Goal: Find specific fact: Find specific fact

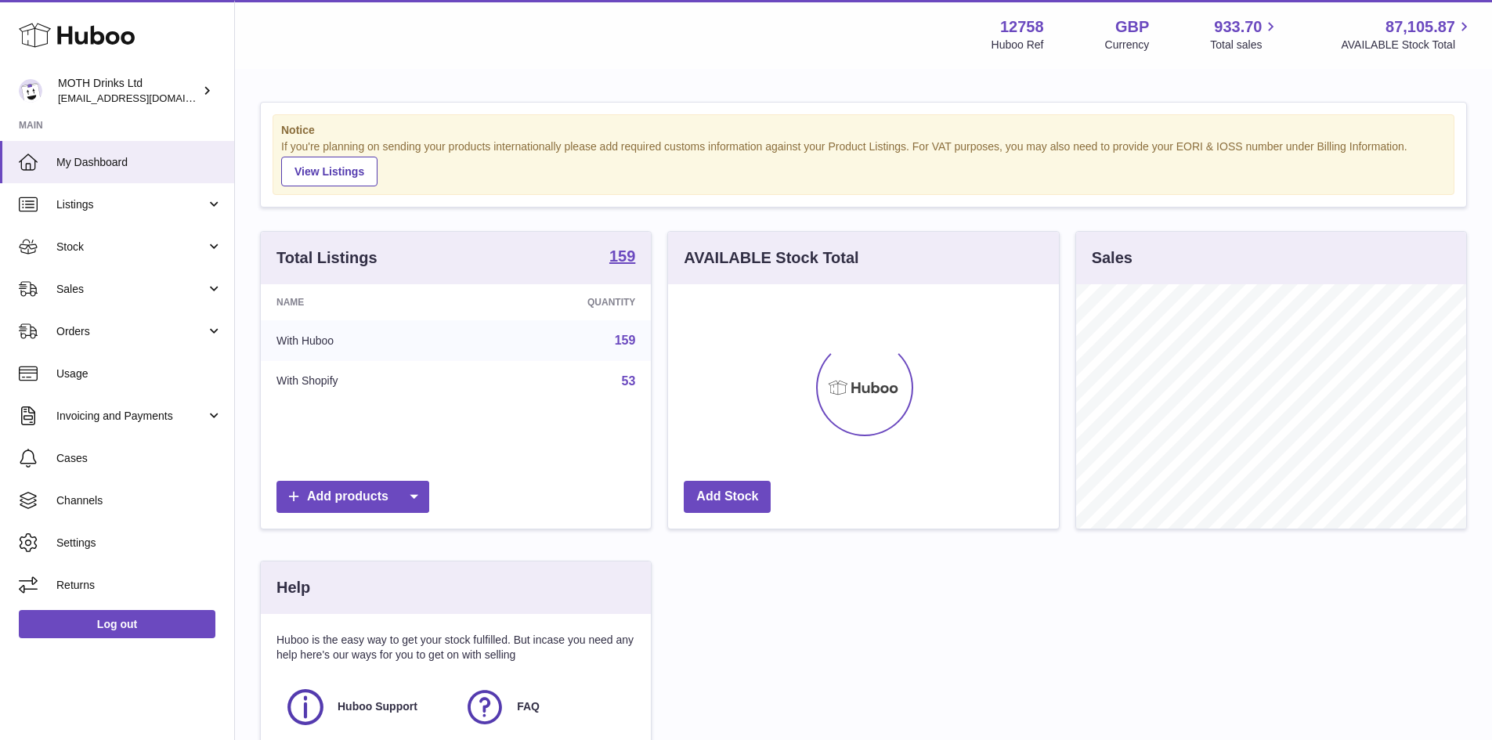
scroll to position [244, 391]
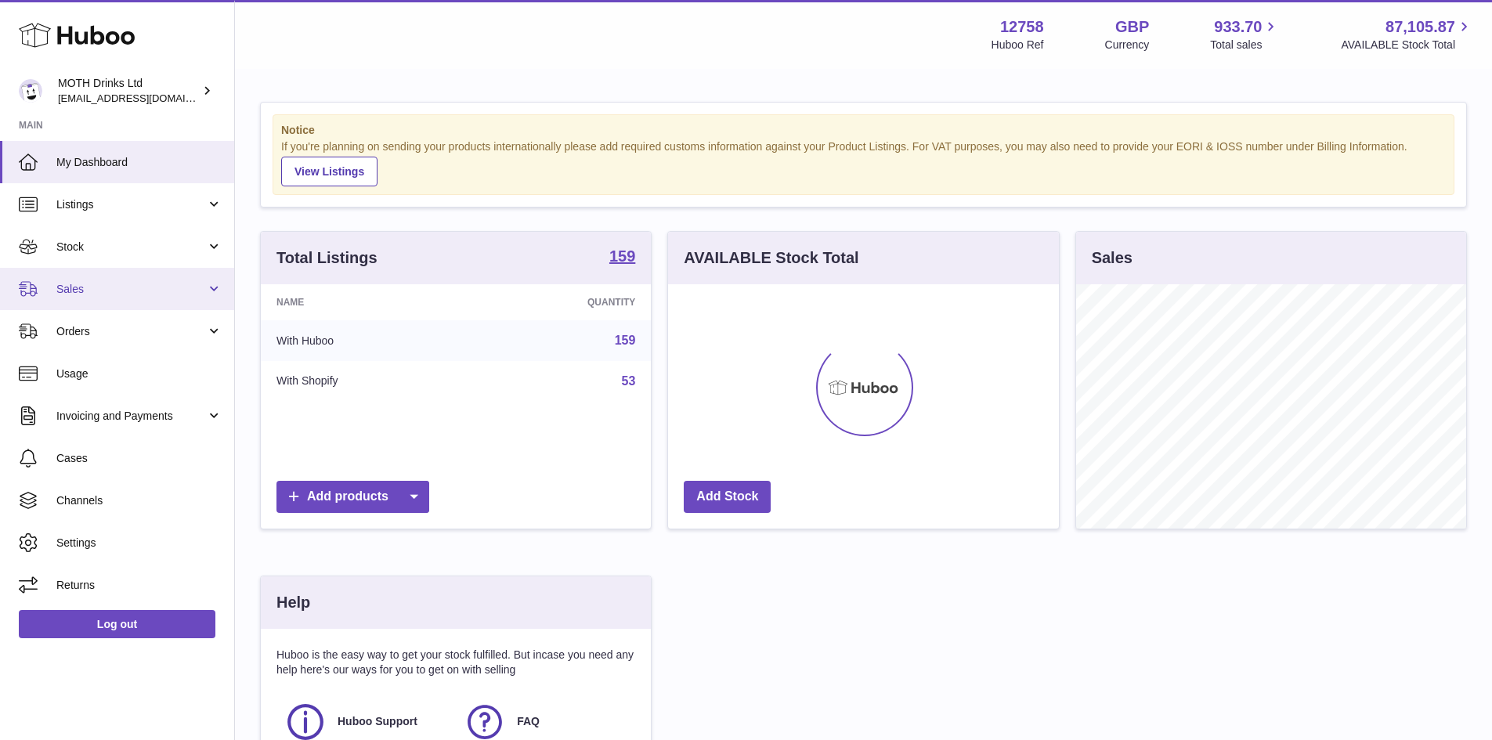
click at [78, 290] on span "Sales" at bounding box center [131, 289] width 150 height 15
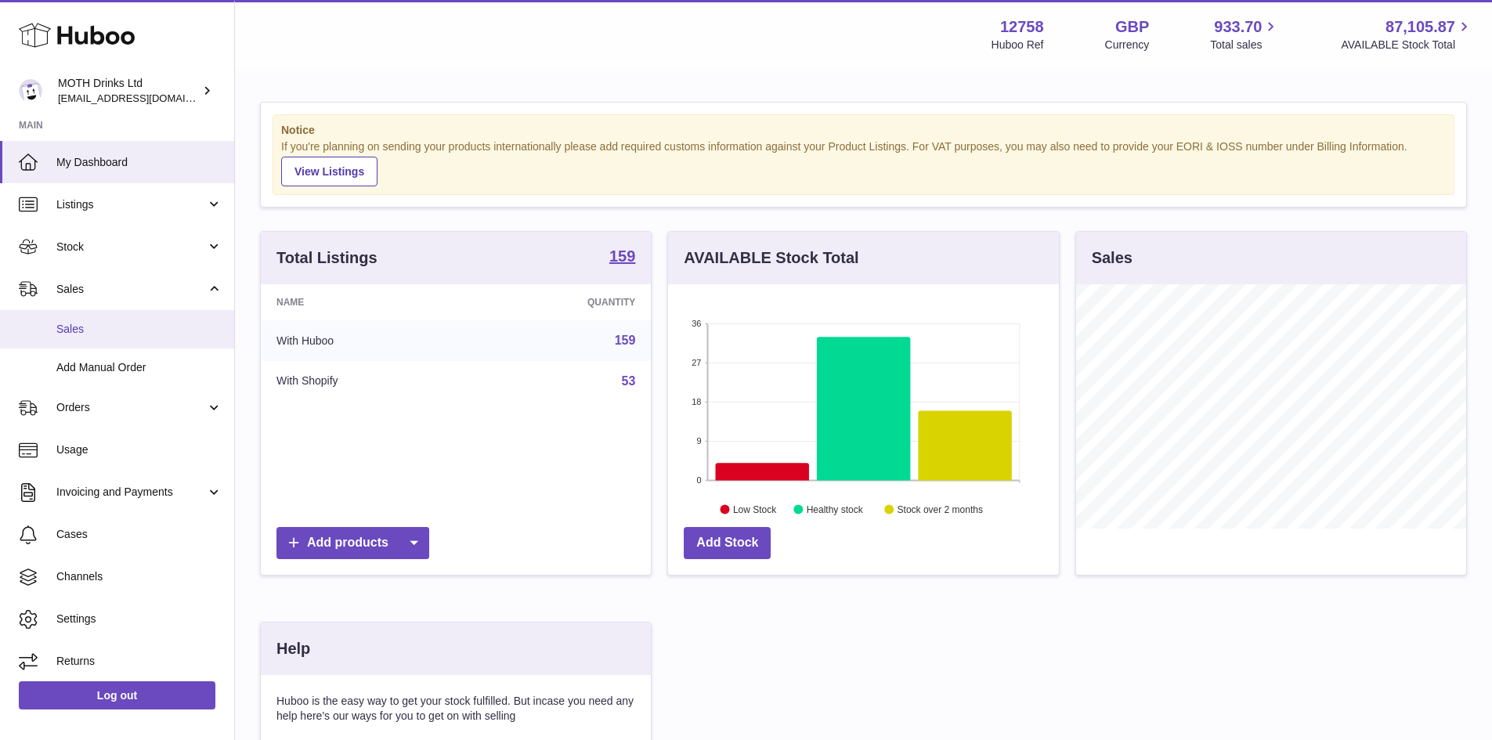
click at [90, 331] on span "Sales" at bounding box center [139, 329] width 166 height 15
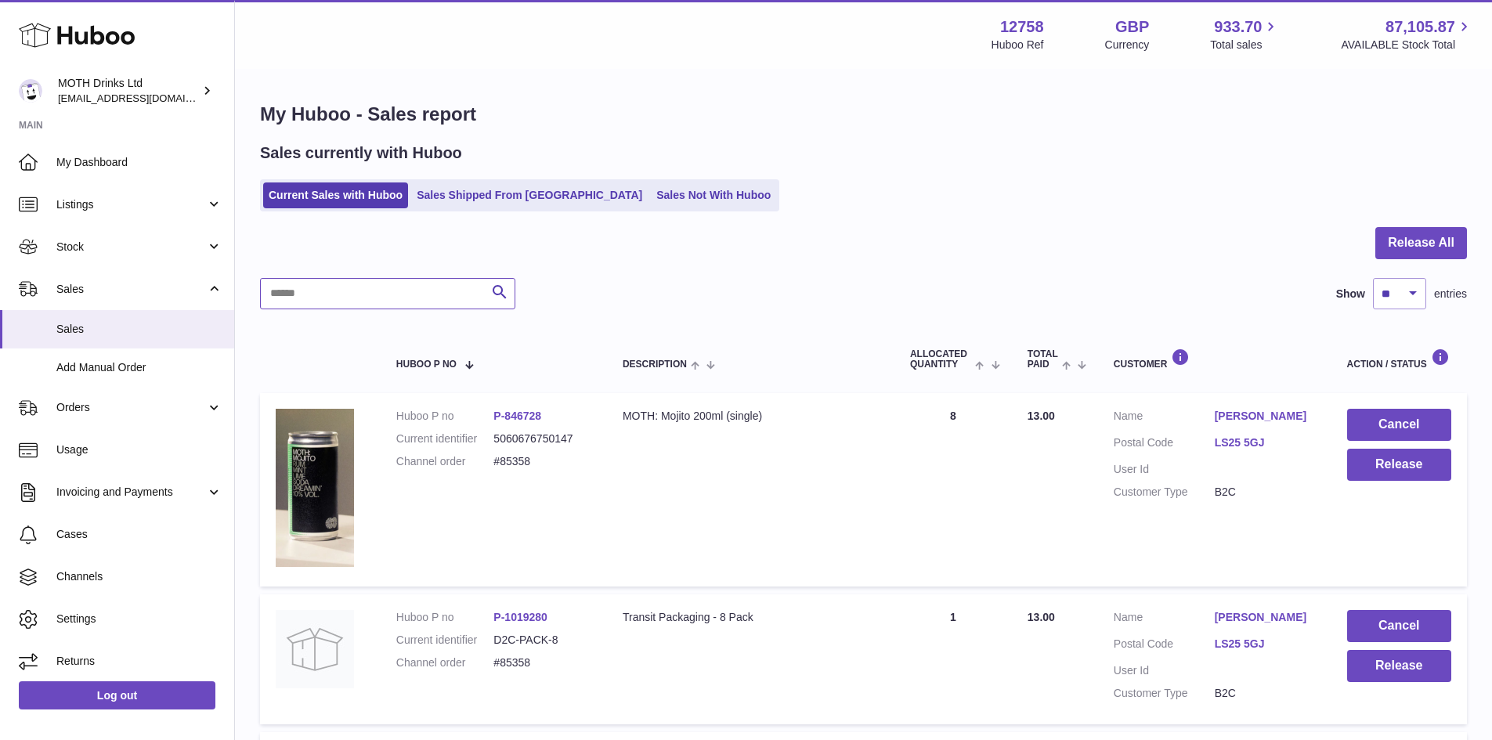
click at [278, 295] on input "text" at bounding box center [387, 293] width 255 height 31
type input "*****"
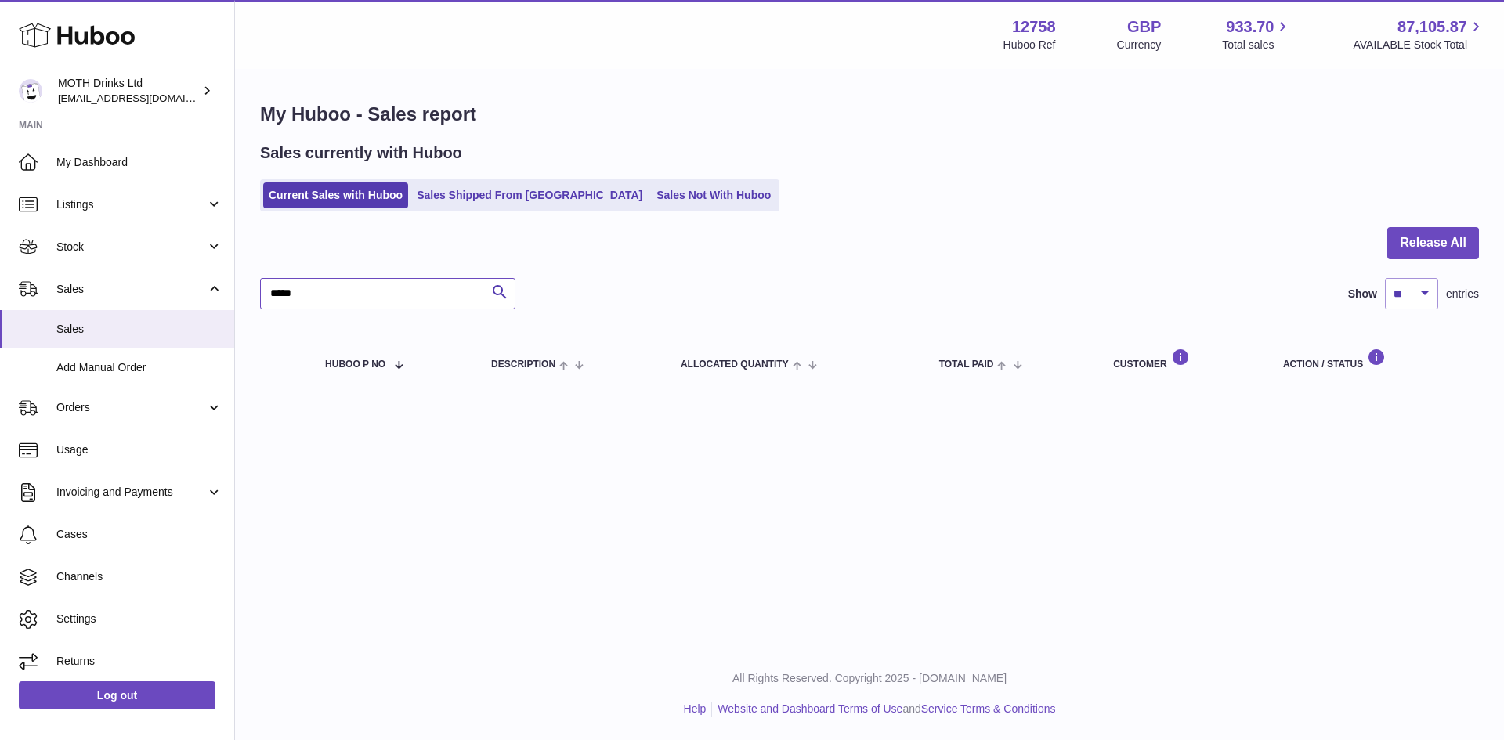
drag, startPoint x: 324, startPoint y: 292, endPoint x: 266, endPoint y: 288, distance: 58.9
click at [266, 288] on input "*****" at bounding box center [387, 293] width 255 height 31
click at [533, 202] on link "Sales Shipped From [GEOGRAPHIC_DATA]" at bounding box center [529, 196] width 237 height 26
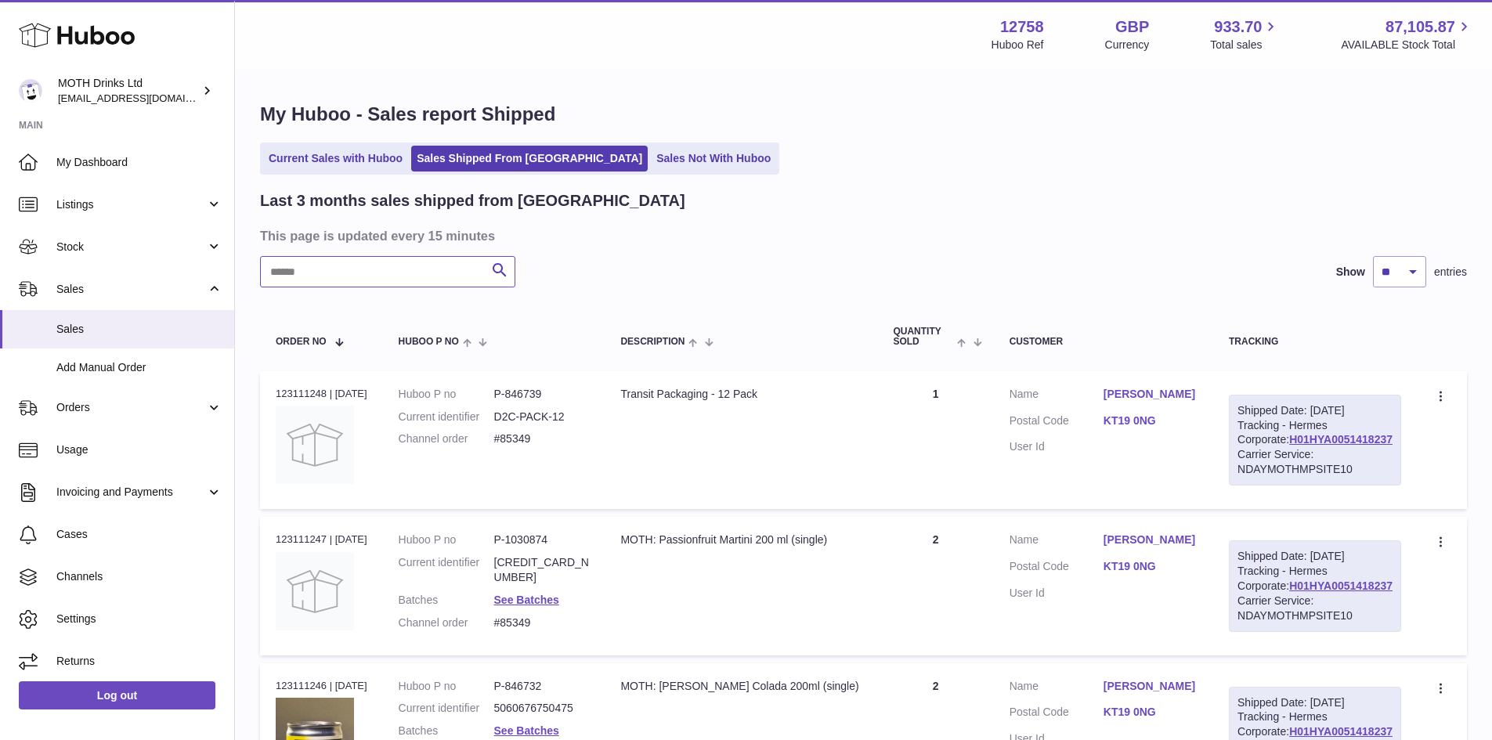
click at [377, 280] on input "text" at bounding box center [387, 271] width 255 height 31
paste input "*****"
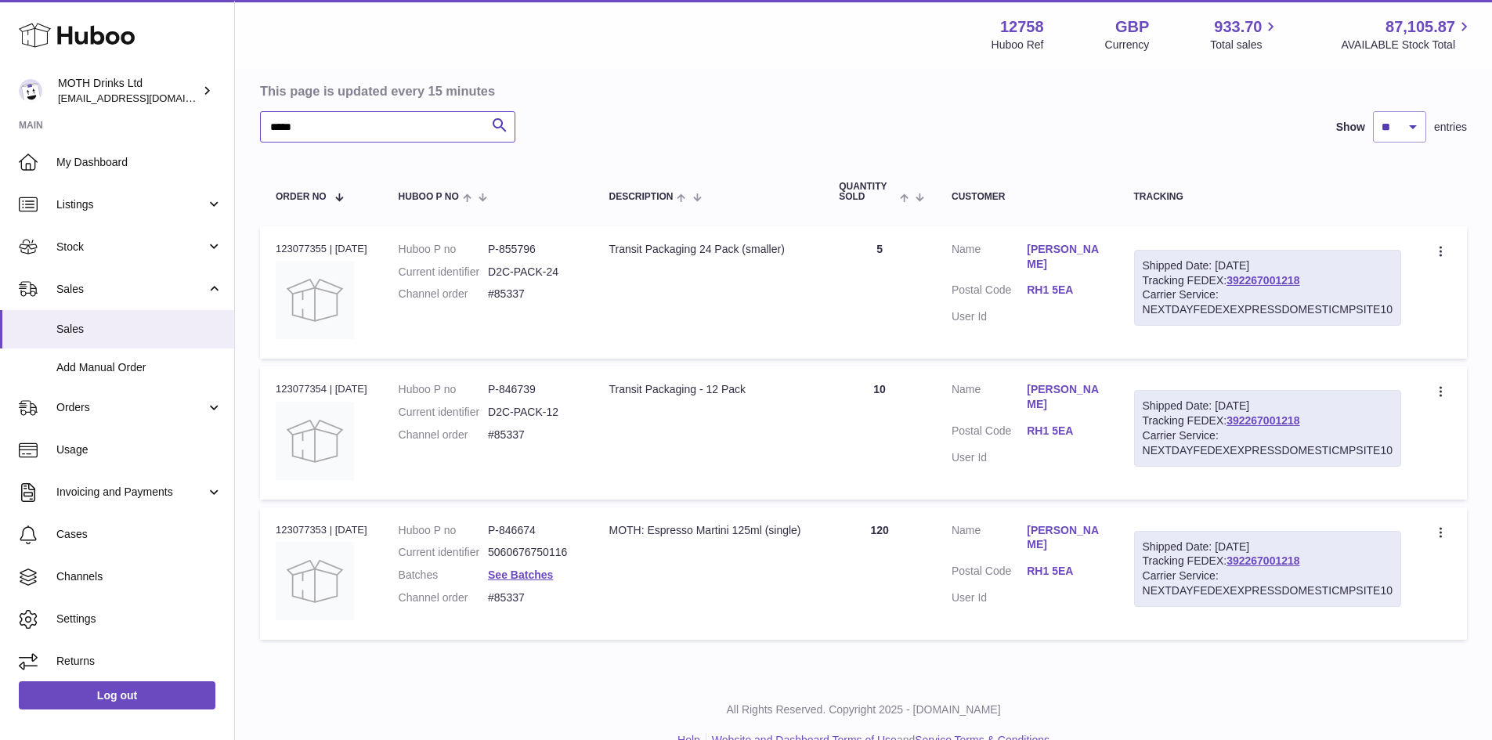
scroll to position [180, 0]
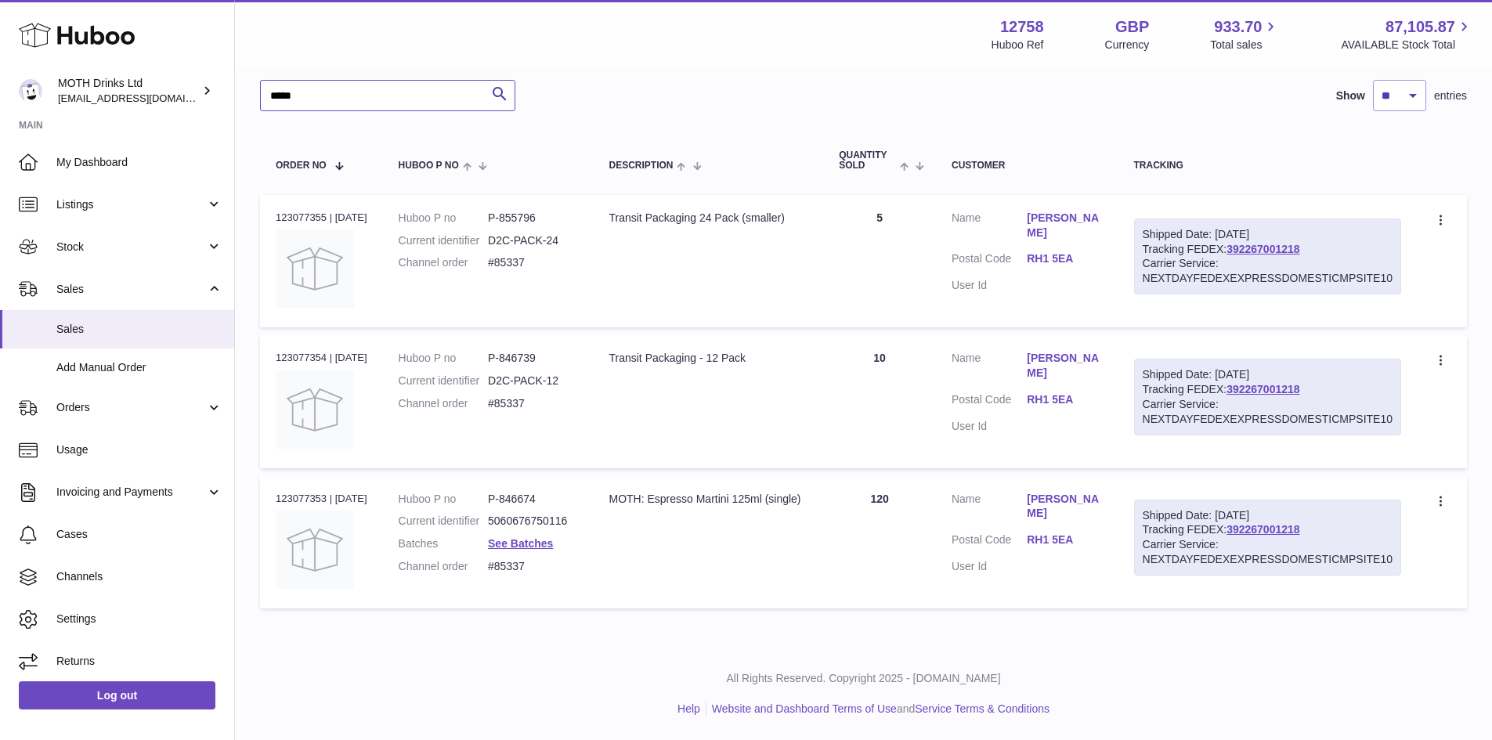
type input "*****"
click at [1067, 219] on link "holly west" at bounding box center [1064, 226] width 75 height 30
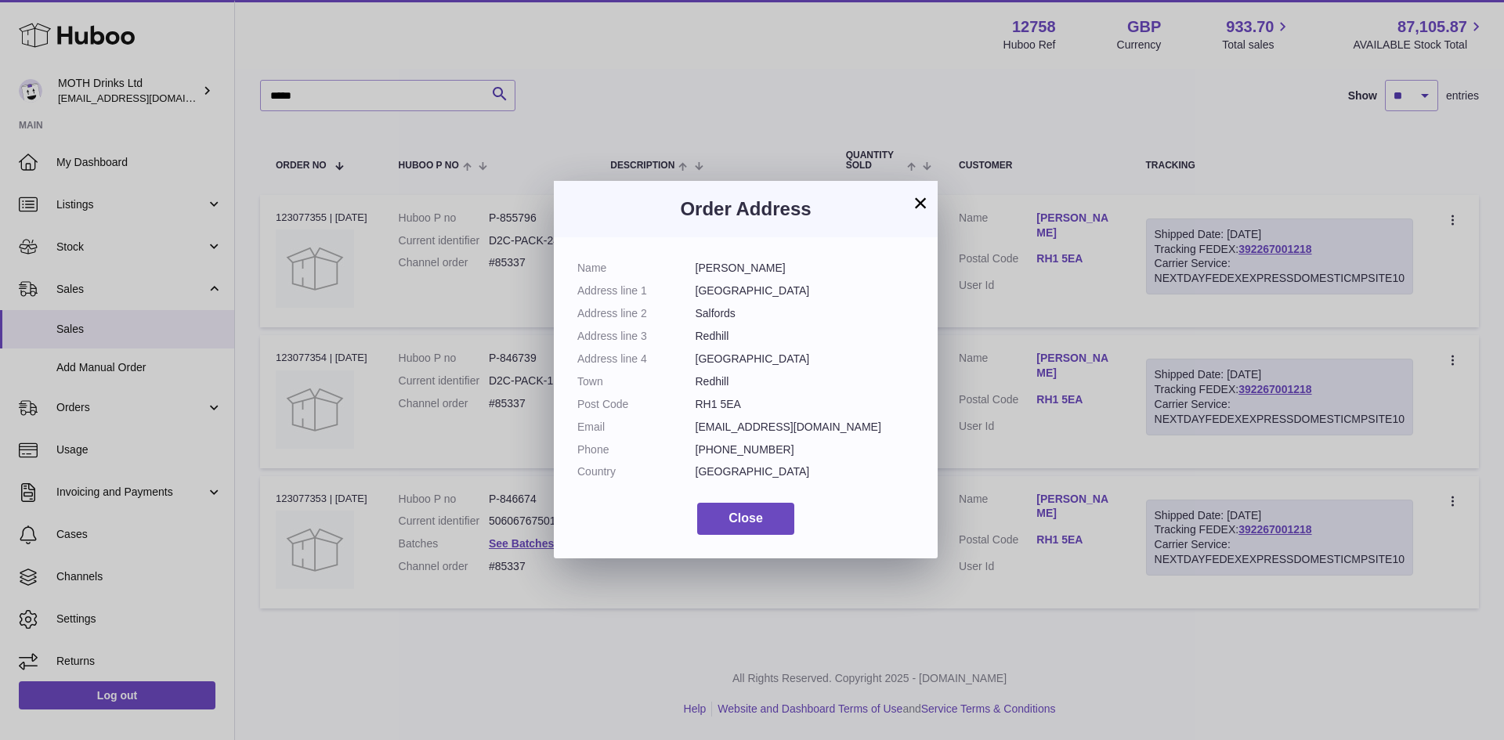
click at [916, 203] on button "×" at bounding box center [920, 202] width 19 height 19
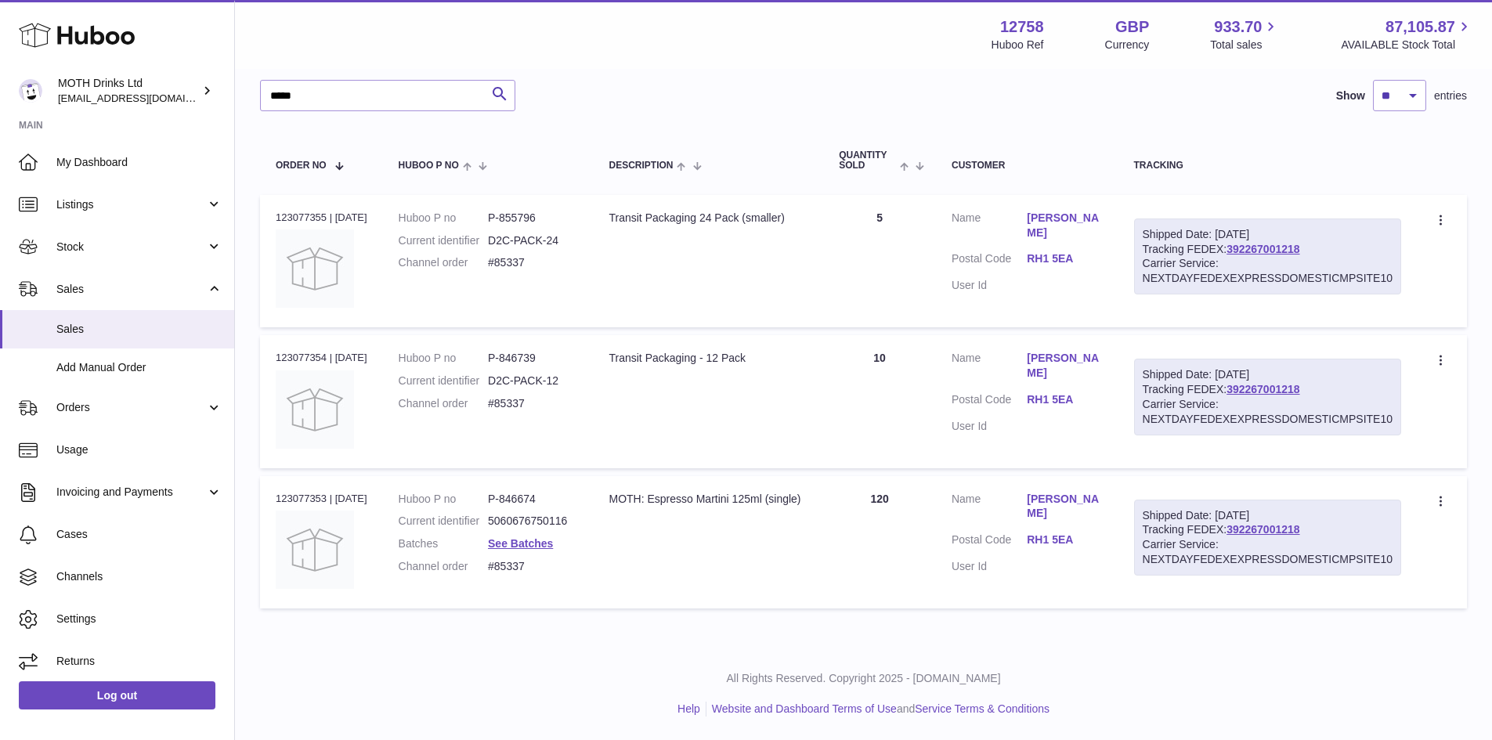
click at [1076, 212] on link "holly west" at bounding box center [1064, 226] width 75 height 30
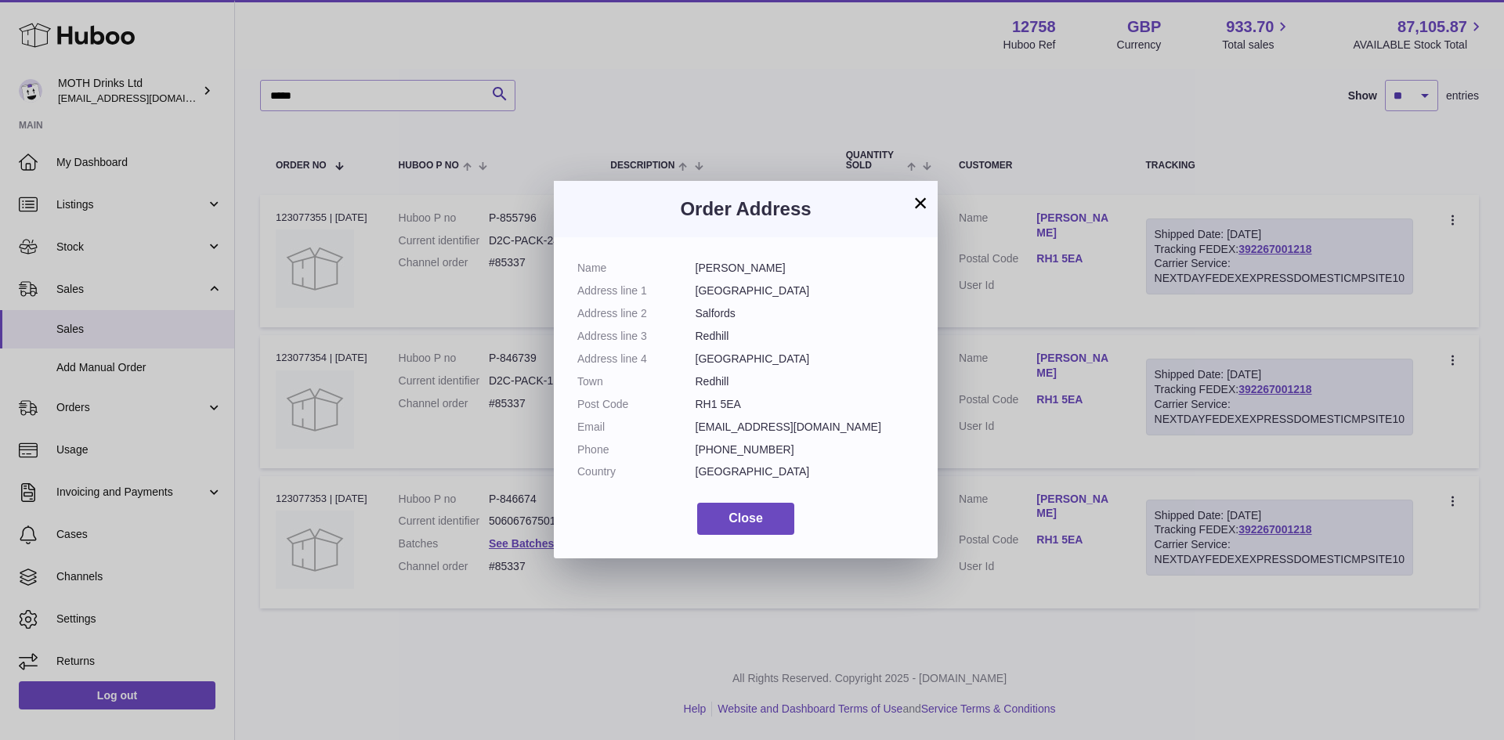
drag, startPoint x: 745, startPoint y: 406, endPoint x: 695, endPoint y: 266, distance: 148.2
click at [695, 266] on dl "Name holly west Address line 1 Horley Lodge Lane Address line 2 Salfords Addres…" at bounding box center [745, 374] width 337 height 226
click at [795, 342] on dd "Redhill" at bounding box center [805, 336] width 219 height 15
drag, startPoint x: 744, startPoint y: 409, endPoint x: 721, endPoint y: 400, distance: 25.3
click at [721, 400] on dd "RH1 5EA" at bounding box center [805, 404] width 219 height 15
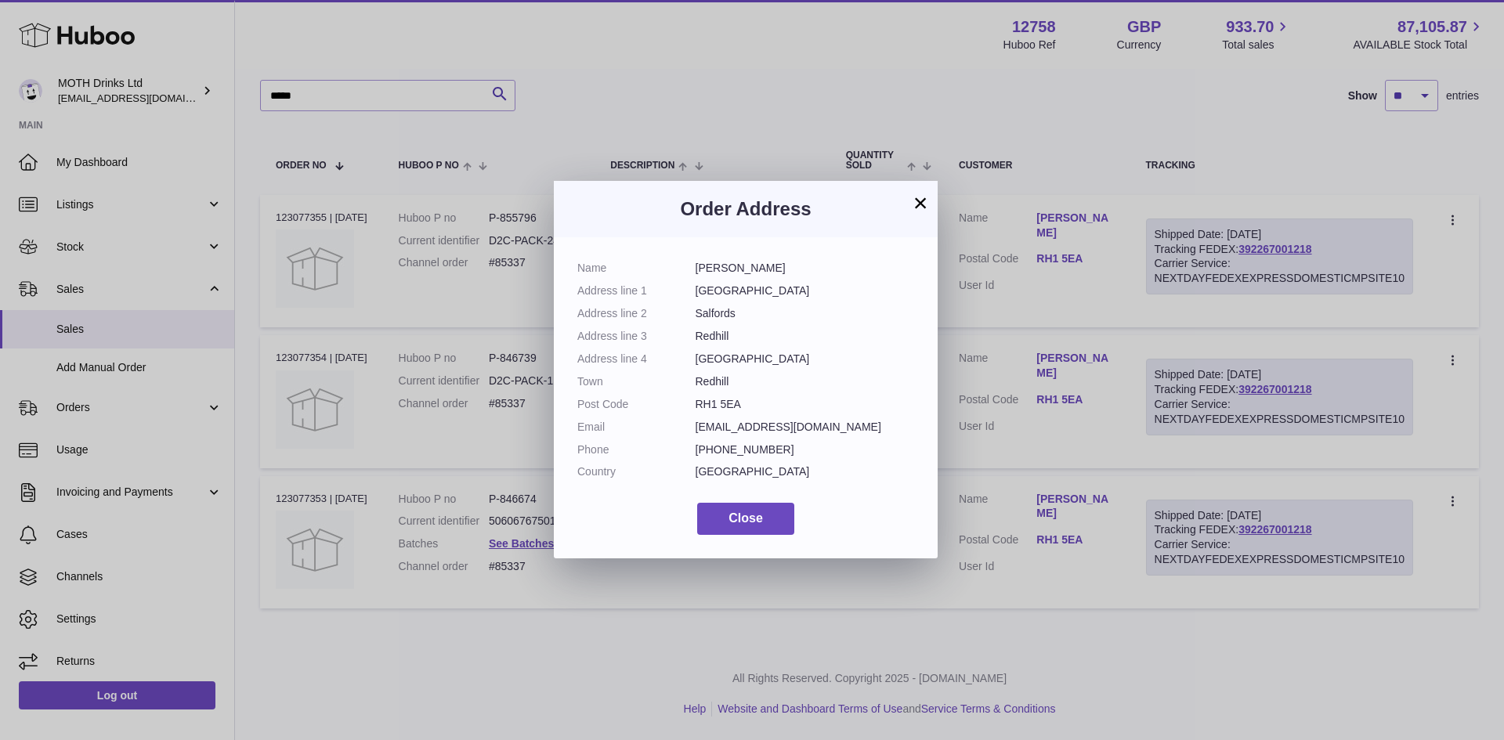
drag, startPoint x: 694, startPoint y: 268, endPoint x: 734, endPoint y: 400, distance: 138.3
click at [734, 400] on dl "Name holly west Address line 1 Horley Lodge Lane Address line 2 Salfords Addres…" at bounding box center [745, 374] width 337 height 226
copy dl "holly west Address line 1 Horley Lodge Lane Address line 2 Salfords Address lin…"
click at [923, 204] on button "×" at bounding box center [920, 202] width 19 height 19
